Goal: Task Accomplishment & Management: Use online tool/utility

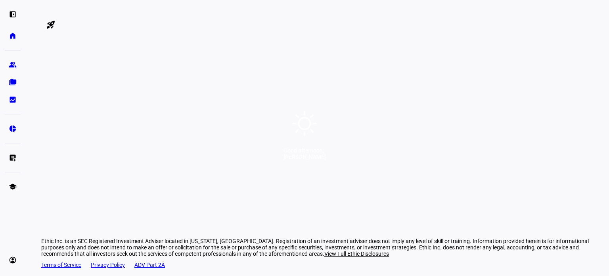
click at [322, 177] on div "Good afternoon, [PERSON_NAME]" at bounding box center [304, 138] width 609 height 276
click at [352, 226] on div "Good afternoon, [PERSON_NAME]" at bounding box center [304, 138] width 609 height 276
drag, startPoint x: 309, startPoint y: 15, endPoint x: 335, endPoint y: 15, distance: 27.0
click at [335, 15] on div at bounding box center [304, 14] width 609 height 9
click at [351, 214] on div "Good afternoon, [PERSON_NAME]" at bounding box center [304, 138] width 609 height 276
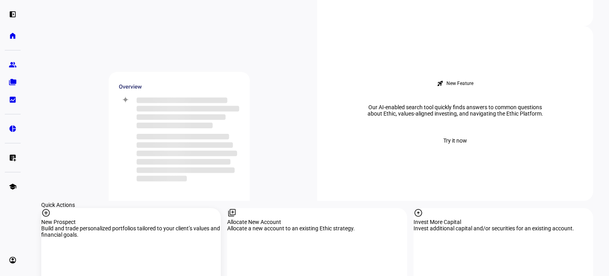
scroll to position [714, 0]
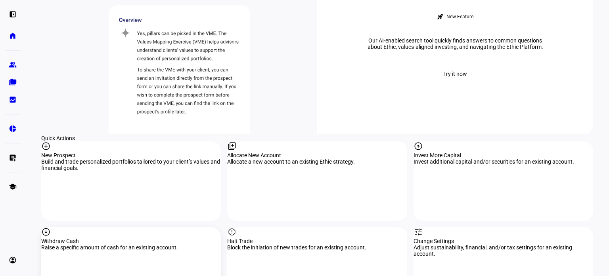
click at [137, 238] on div "Withdraw Cash" at bounding box center [131, 241] width 180 height 6
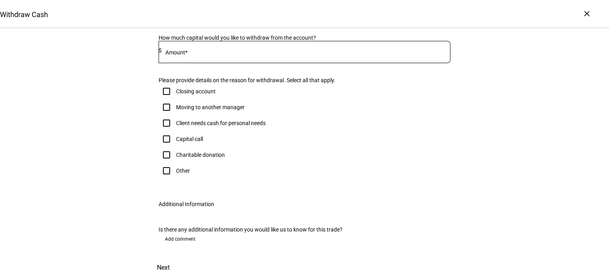
scroll to position [159, 0]
click at [165, 177] on input "Other" at bounding box center [167, 169] width 16 height 16
checkbox input "true"
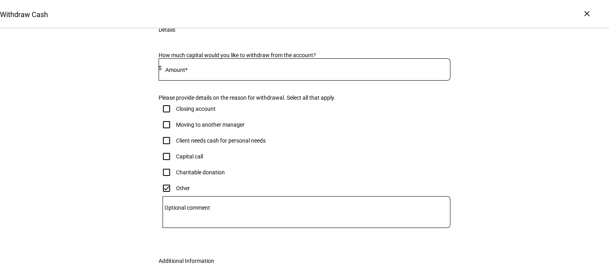
scroll to position [40, 0]
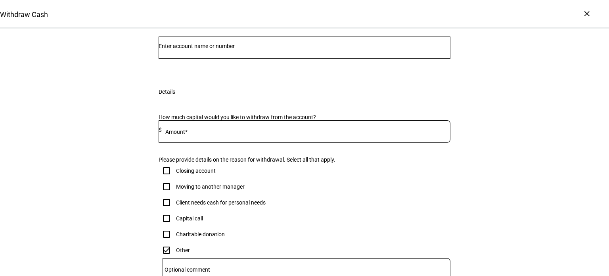
click at [183, 135] on mat-label "Amount*" at bounding box center [176, 131] width 22 height 6
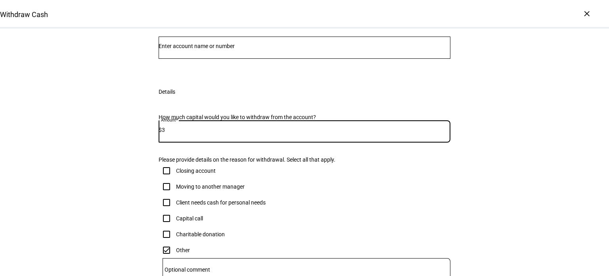
scroll to position [0, 0]
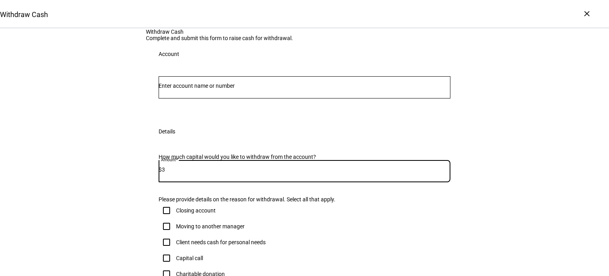
type input "3"
click at [210, 89] on input "Number" at bounding box center [305, 85] width 292 height 6
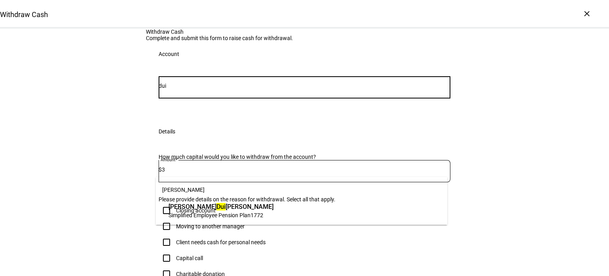
type input "dui"
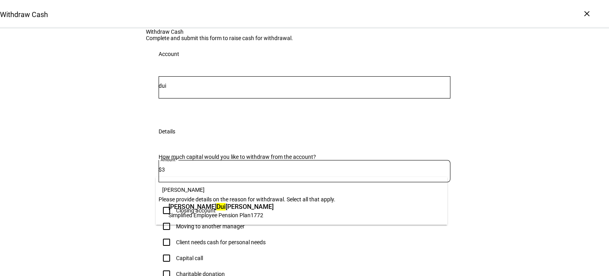
click at [234, 212] on span "Simplified Employee Pension Plan" at bounding box center [210, 215] width 82 height 6
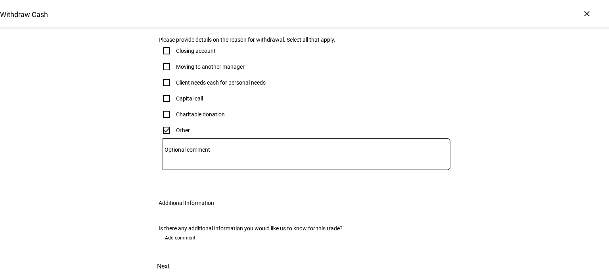
scroll to position [339, 0]
click at [170, 257] on span "Next" at bounding box center [163, 266] width 13 height 19
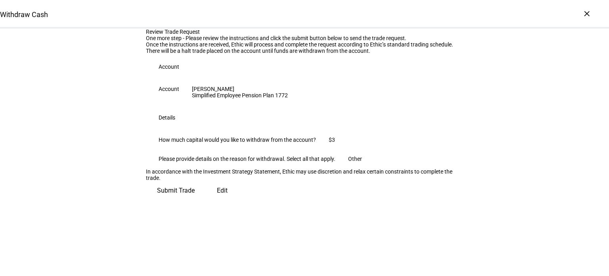
scroll to position [105, 0]
click at [195, 200] on span "Submit Trade" at bounding box center [176, 190] width 38 height 19
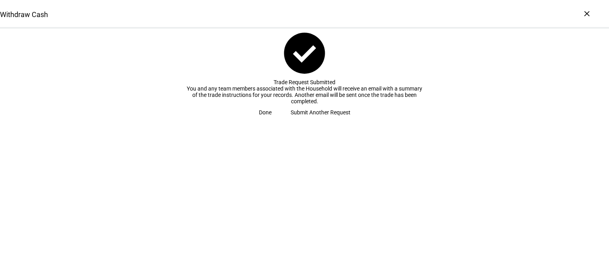
click at [281, 120] on span at bounding box center [265, 112] width 32 height 16
